Goal: Check status

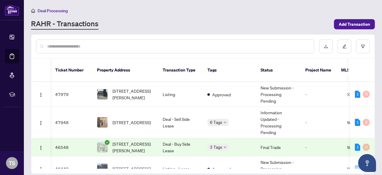
scroll to position [0, 35]
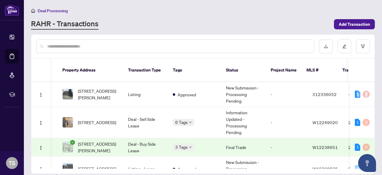
click at [373, 94] on div "50815 7 [PERSON_NAME][GEOGRAPHIC_DATA], [GEOGRAPHIC_DATA], [GEOGRAPHIC_DATA], […" at bounding box center [202, 125] width 343 height 87
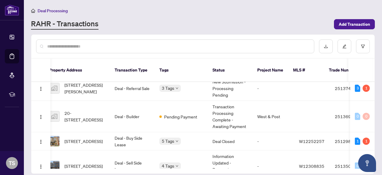
scroll to position [0, 48]
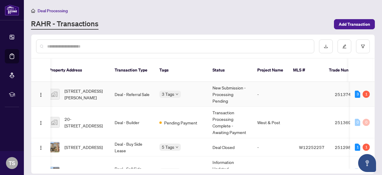
click at [269, 86] on td "-" at bounding box center [274, 94] width 42 height 25
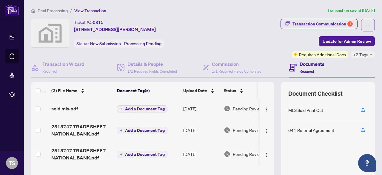
click at [321, 58] on div "Documents Required" at bounding box center [332, 67] width 86 height 19
click at [332, 53] on span "Requires Additional Docs" at bounding box center [322, 54] width 47 height 7
click at [61, 10] on span "Deal Processing" at bounding box center [53, 10] width 30 height 5
